Goal: Task Accomplishment & Management: Complete application form

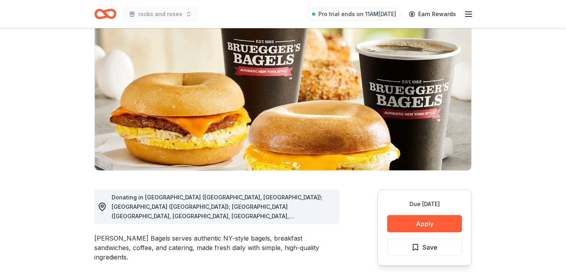
scroll to position [69, 0]
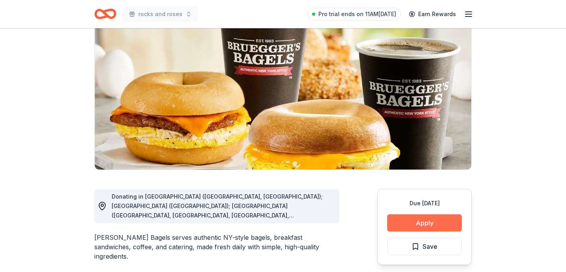
click at [411, 220] on button "Apply" at bounding box center [424, 223] width 75 height 17
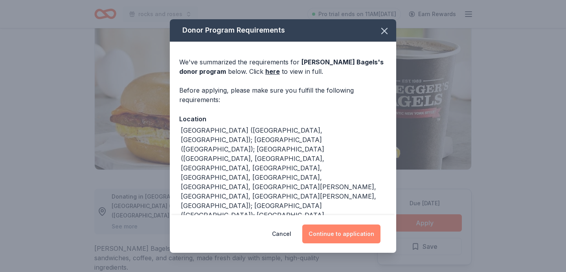
click at [368, 235] on button "Continue to application" at bounding box center [341, 234] width 78 height 19
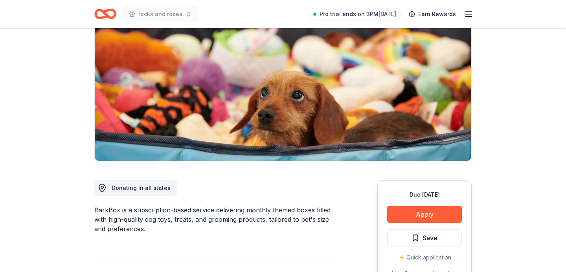
scroll to position [90, 0]
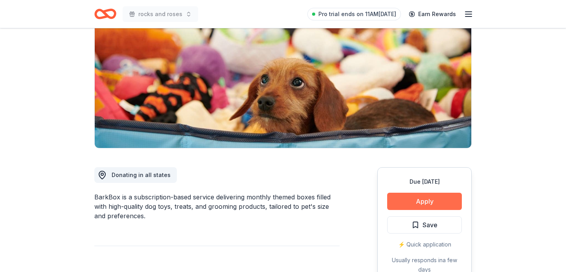
click at [423, 203] on button "Apply" at bounding box center [424, 201] width 75 height 17
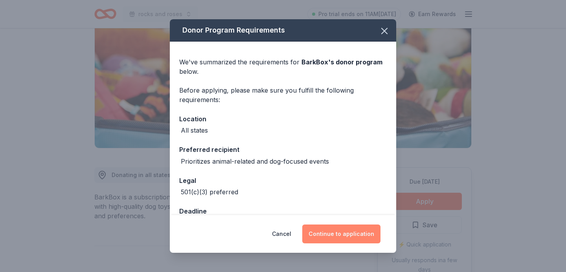
click at [360, 234] on button "Continue to application" at bounding box center [341, 234] width 78 height 19
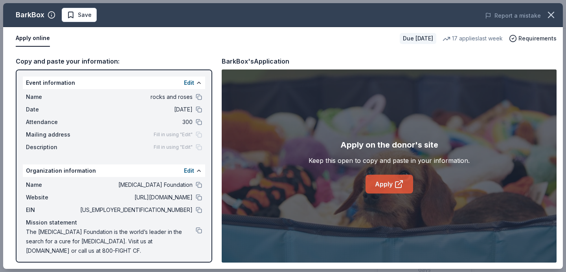
click at [380, 184] on link "Apply" at bounding box center [390, 184] width 48 height 19
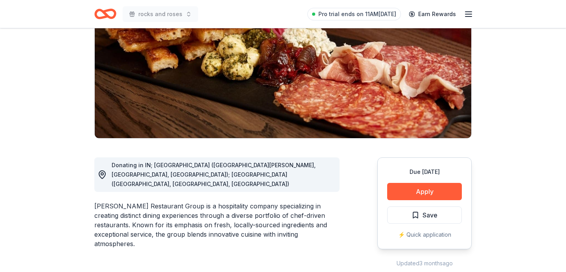
scroll to position [102, 0]
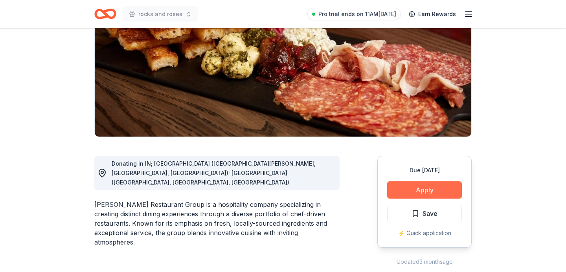
click at [443, 195] on button "Apply" at bounding box center [424, 190] width 75 height 17
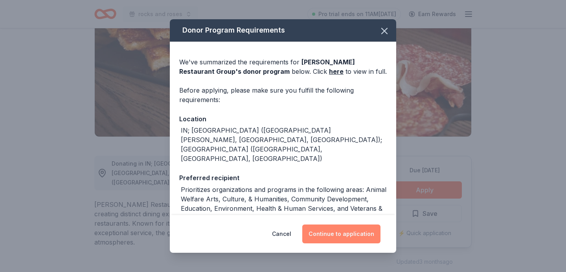
click at [344, 235] on button "Continue to application" at bounding box center [341, 234] width 78 height 19
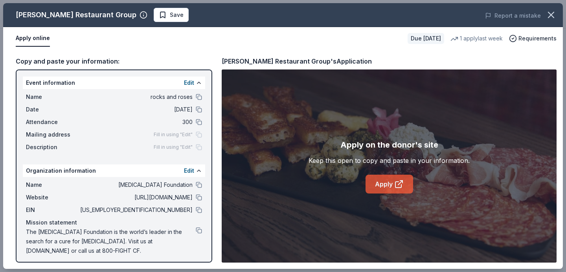
click at [383, 184] on link "Apply" at bounding box center [390, 184] width 48 height 19
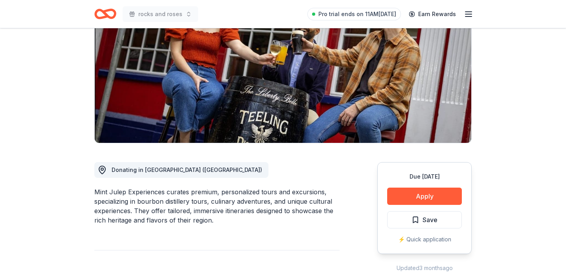
scroll to position [99, 0]
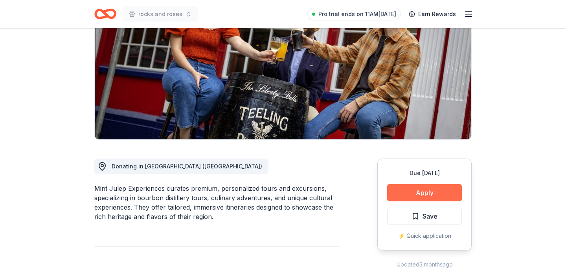
click at [406, 190] on button "Apply" at bounding box center [424, 192] width 75 height 17
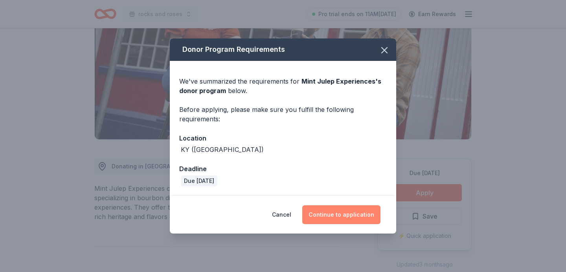
click at [338, 219] on button "Continue to application" at bounding box center [341, 215] width 78 height 19
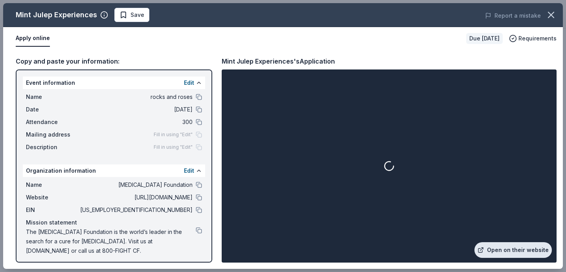
click at [531, 249] on link "Open on their website" at bounding box center [512, 250] width 77 height 16
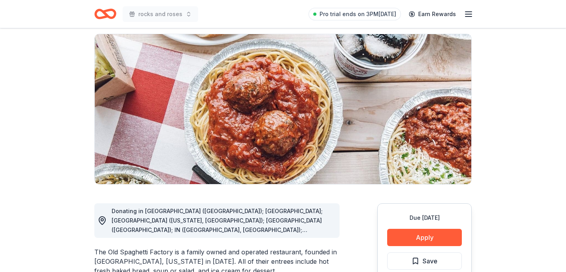
scroll to position [67, 0]
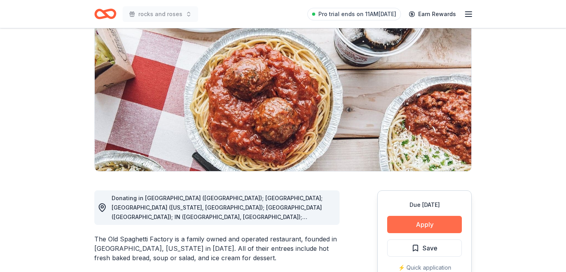
click at [399, 222] on button "Apply" at bounding box center [424, 224] width 75 height 17
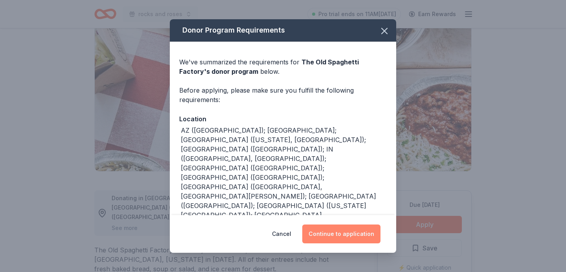
click at [340, 243] on button "Continue to application" at bounding box center [341, 234] width 78 height 19
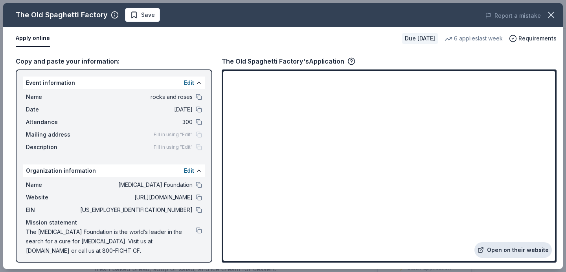
click at [503, 253] on link "Open on their website" at bounding box center [512, 250] width 77 height 16
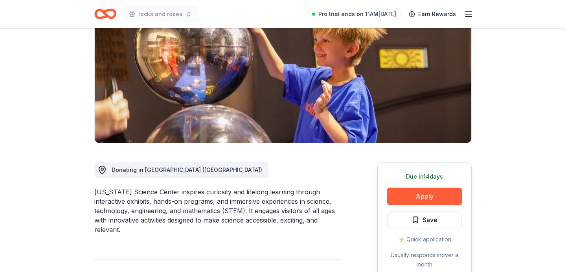
scroll to position [107, 0]
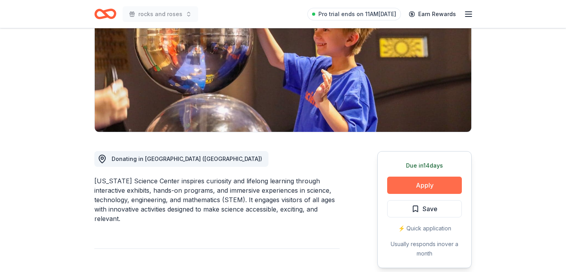
click at [410, 188] on button "Apply" at bounding box center [424, 185] width 75 height 17
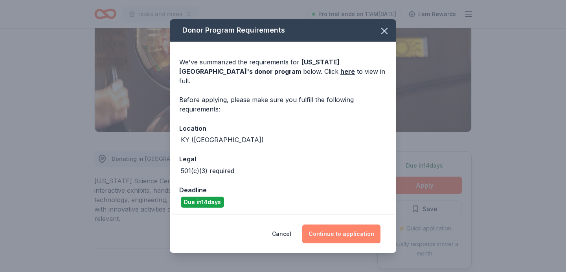
click at [334, 227] on button "Continue to application" at bounding box center [341, 234] width 78 height 19
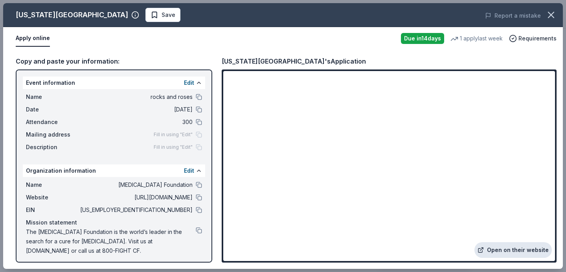
click at [529, 248] on link "Open on their website" at bounding box center [512, 250] width 77 height 16
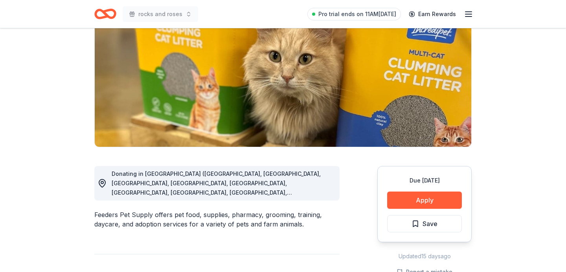
scroll to position [93, 0]
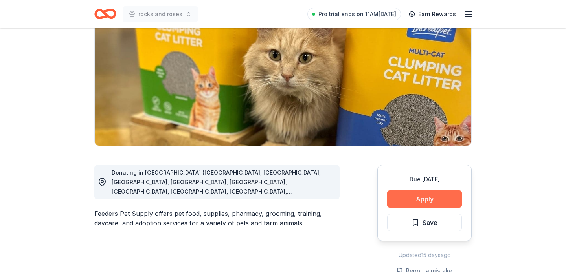
click at [420, 202] on button "Apply" at bounding box center [424, 199] width 75 height 17
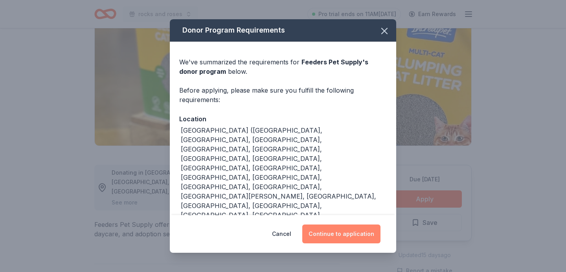
click at [338, 238] on button "Continue to application" at bounding box center [341, 234] width 78 height 19
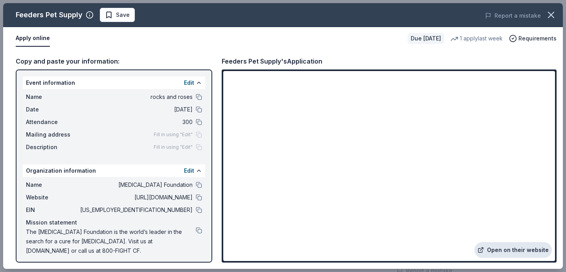
click at [530, 257] on link "Open on their website" at bounding box center [512, 250] width 77 height 16
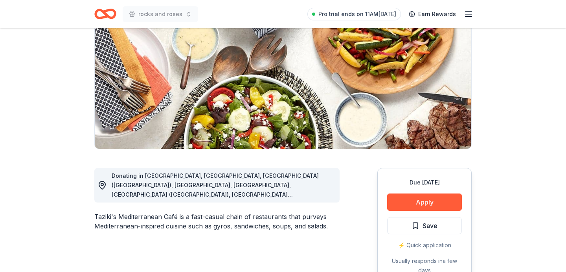
scroll to position [90, 0]
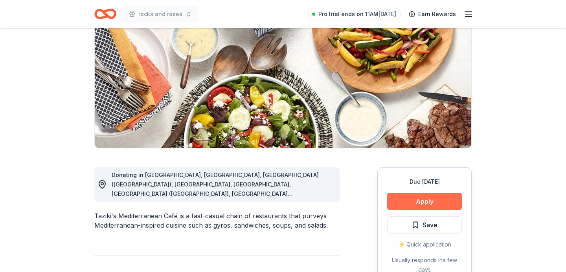
click at [439, 200] on button "Apply" at bounding box center [424, 201] width 75 height 17
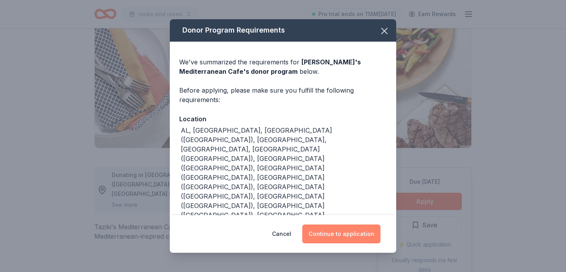
click at [363, 232] on button "Continue to application" at bounding box center [341, 234] width 78 height 19
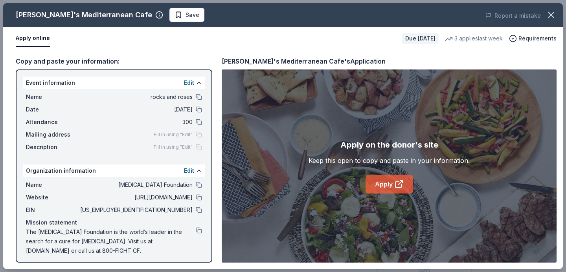
click at [388, 182] on link "Apply" at bounding box center [390, 184] width 48 height 19
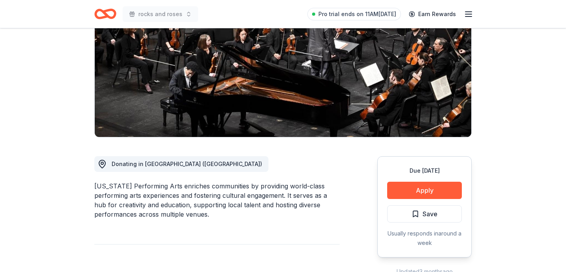
scroll to position [102, 0]
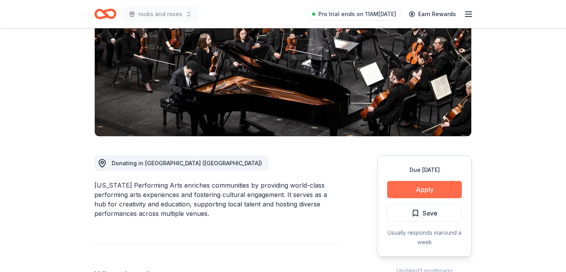
click at [409, 189] on button "Apply" at bounding box center [424, 189] width 75 height 17
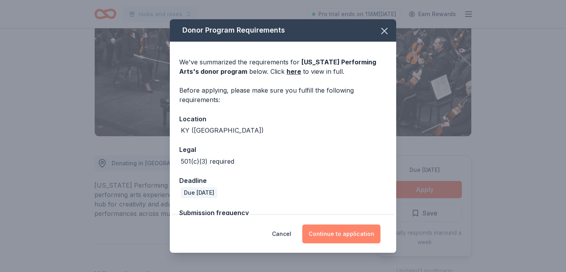
click at [358, 237] on button "Continue to application" at bounding box center [341, 234] width 78 height 19
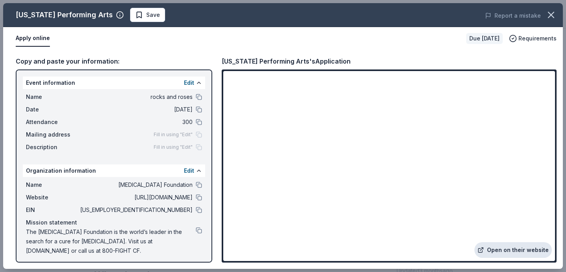
click at [503, 252] on link "Open on their website" at bounding box center [512, 250] width 77 height 16
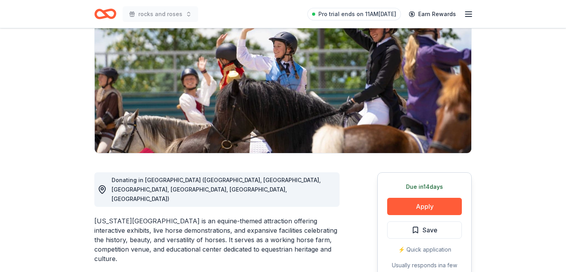
scroll to position [86, 0]
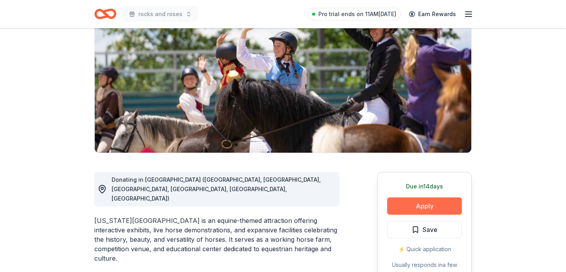
click at [424, 208] on button "Apply" at bounding box center [424, 206] width 75 height 17
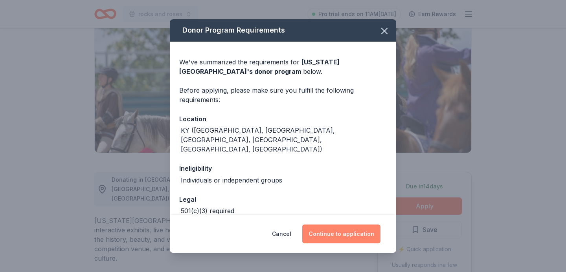
click at [345, 236] on button "Continue to application" at bounding box center [341, 234] width 78 height 19
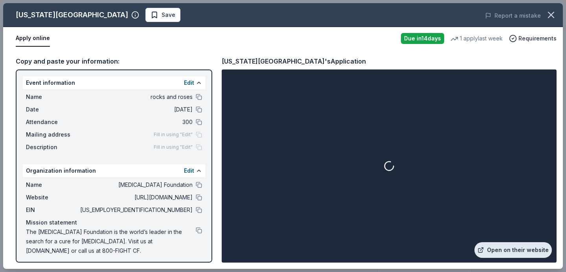
click at [514, 250] on link "Open on their website" at bounding box center [512, 250] width 77 height 16
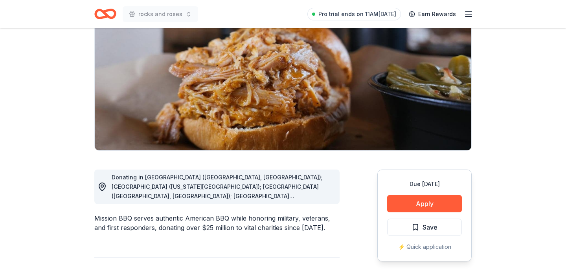
scroll to position [157, 0]
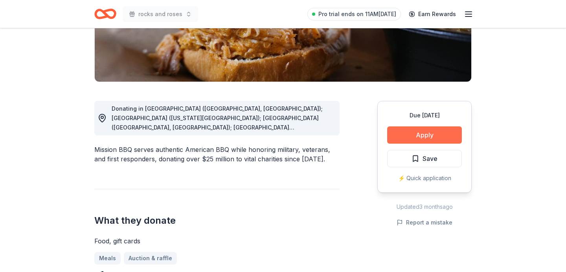
click at [416, 142] on button "Apply" at bounding box center [424, 135] width 75 height 17
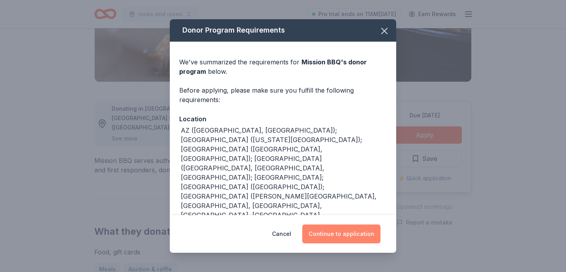
click at [359, 233] on button "Continue to application" at bounding box center [341, 234] width 78 height 19
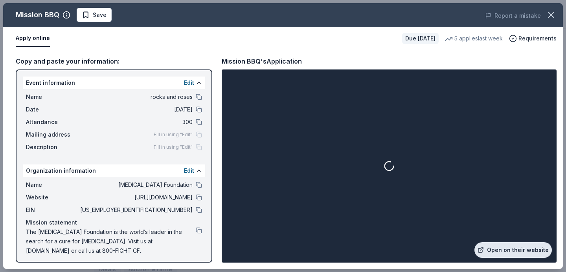
click at [516, 250] on link "Open on their website" at bounding box center [512, 250] width 77 height 16
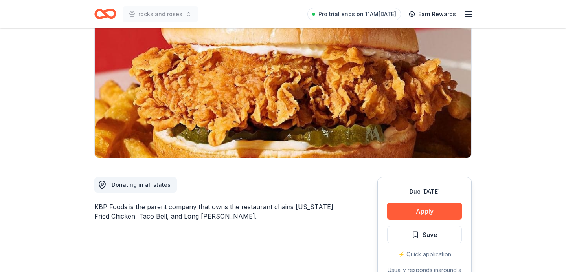
scroll to position [82, 0]
